Goal: Check status: Check status

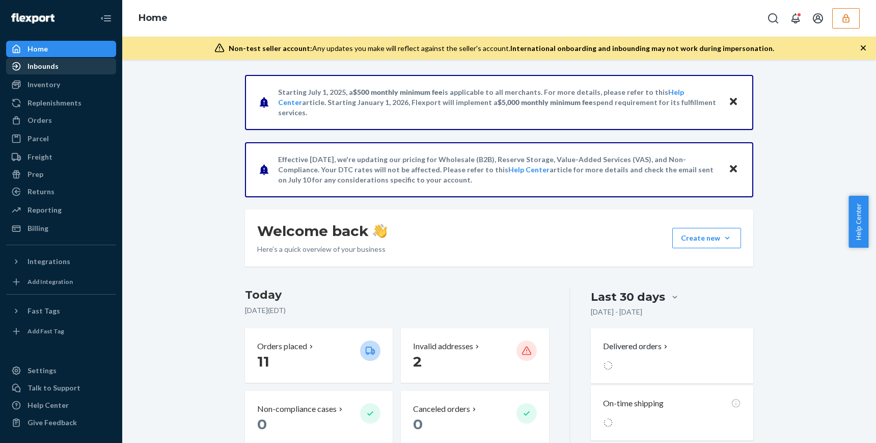
click at [46, 65] on div "Inbounds" at bounding box center [43, 66] width 31 height 10
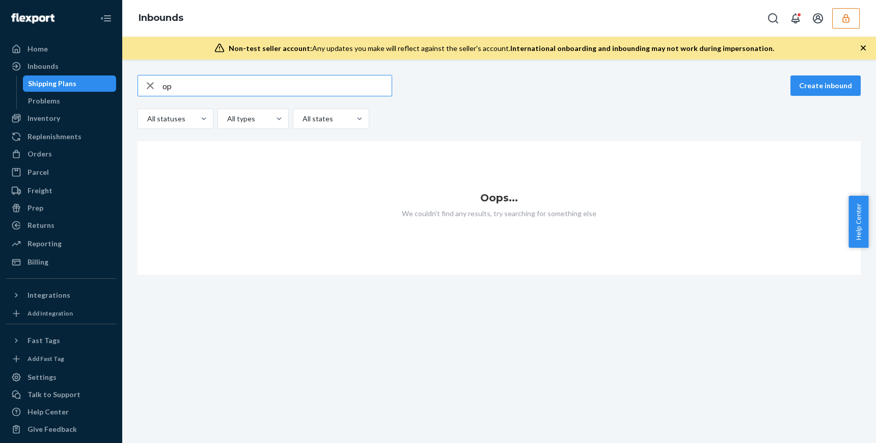
type input "o"
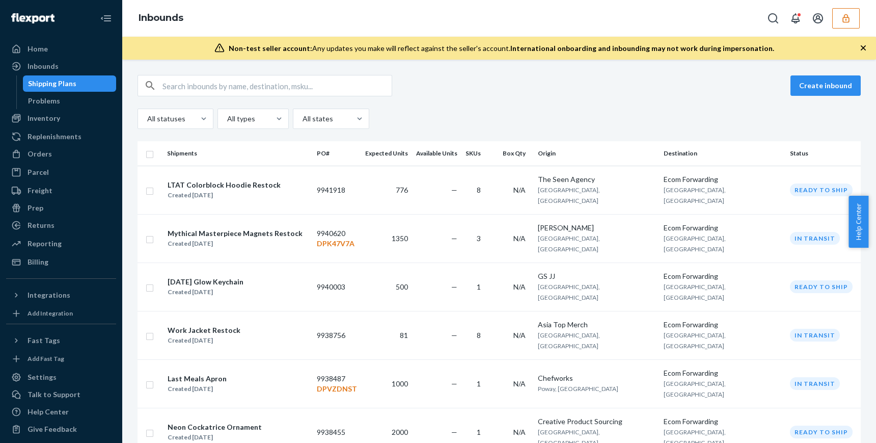
click at [537, 125] on div "All statuses All types All states" at bounding box center [499, 119] width 723 height 20
click at [832, 18] on div at bounding box center [811, 18] width 97 height 20
click at [838, 18] on button "button" at bounding box center [846, 18] width 28 height 20
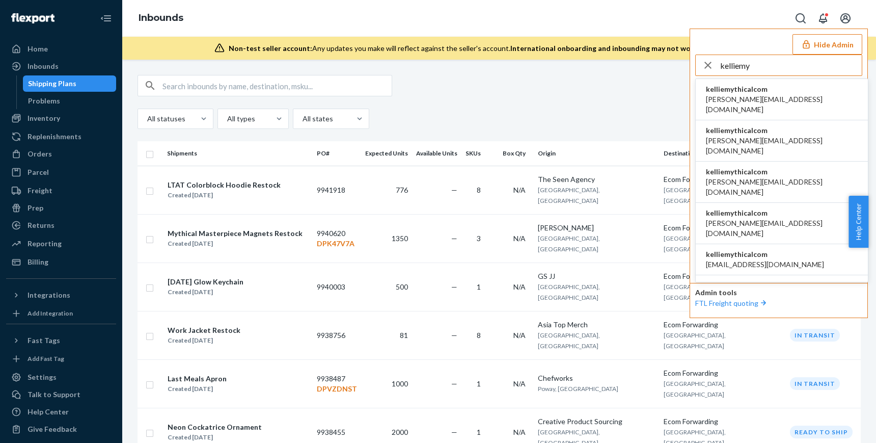
type input "kelliemy"
click at [757, 92] on span "kelliemythicalcom" at bounding box center [782, 89] width 152 height 10
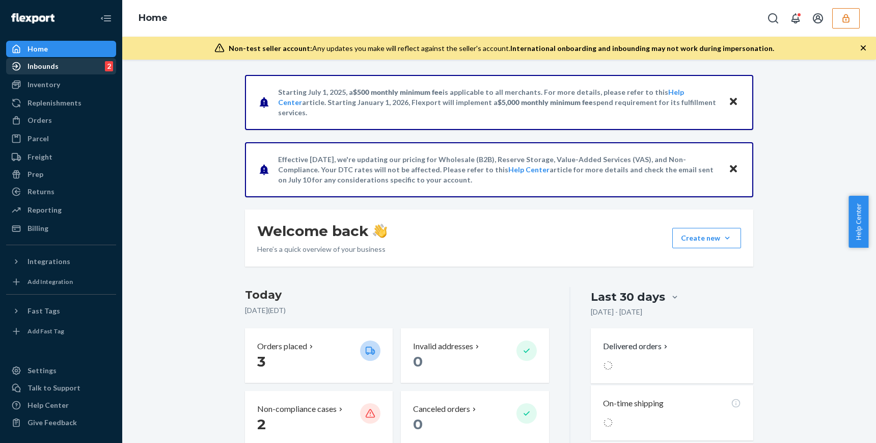
click at [46, 66] on div "Inbounds" at bounding box center [43, 66] width 31 height 10
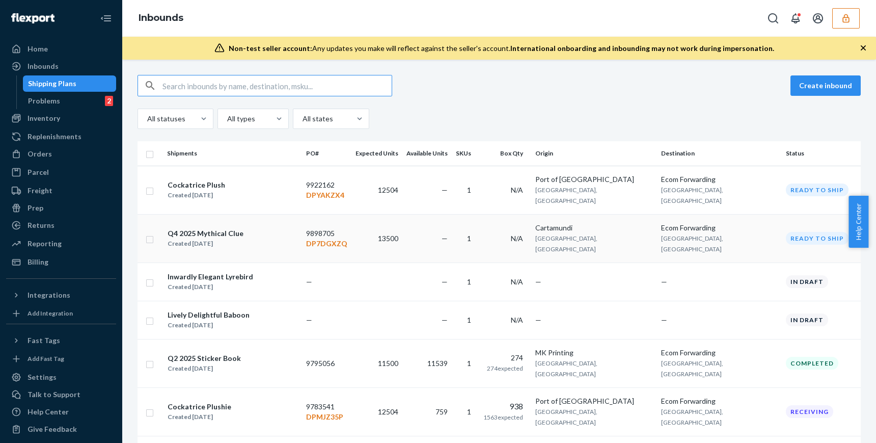
click at [365, 232] on td "13500" at bounding box center [377, 238] width 51 height 48
